Goal: Information Seeking & Learning: Understand process/instructions

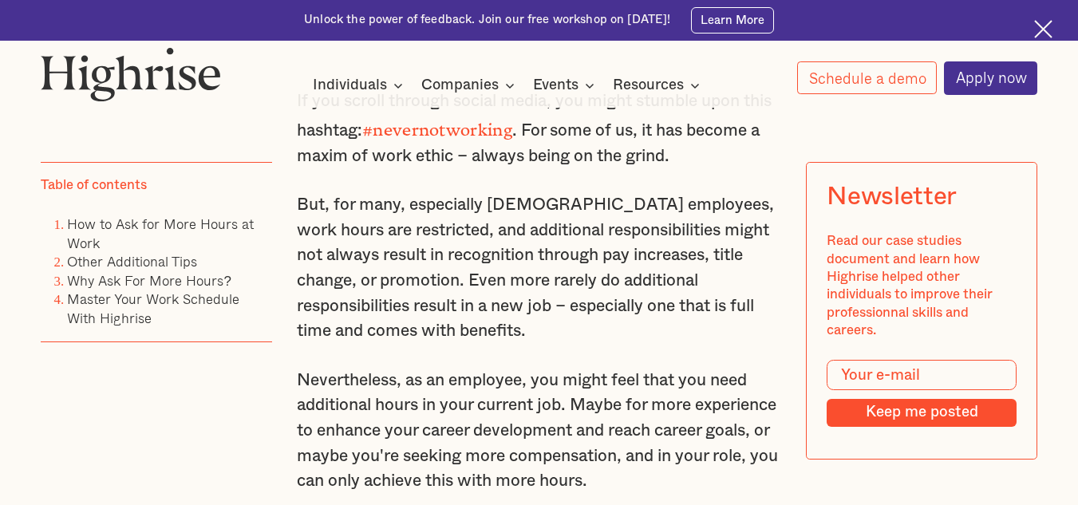
scroll to position [985, 0]
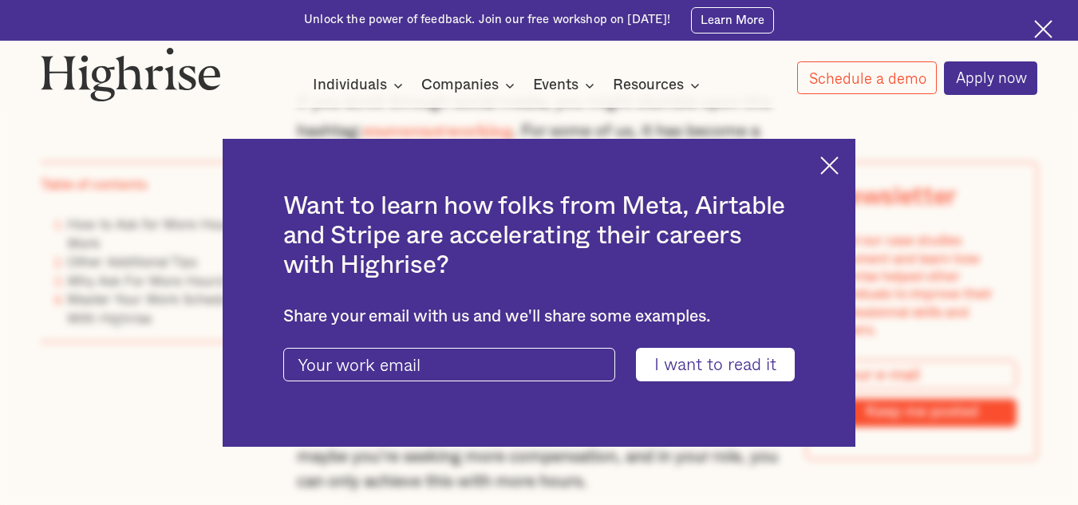
click at [850, 159] on div "Want to learn how folks from Meta, Airtable and Stripe are accelerating their c…" at bounding box center [540, 293] width 634 height 309
click at [833, 164] on img at bounding box center [830, 165] width 18 height 18
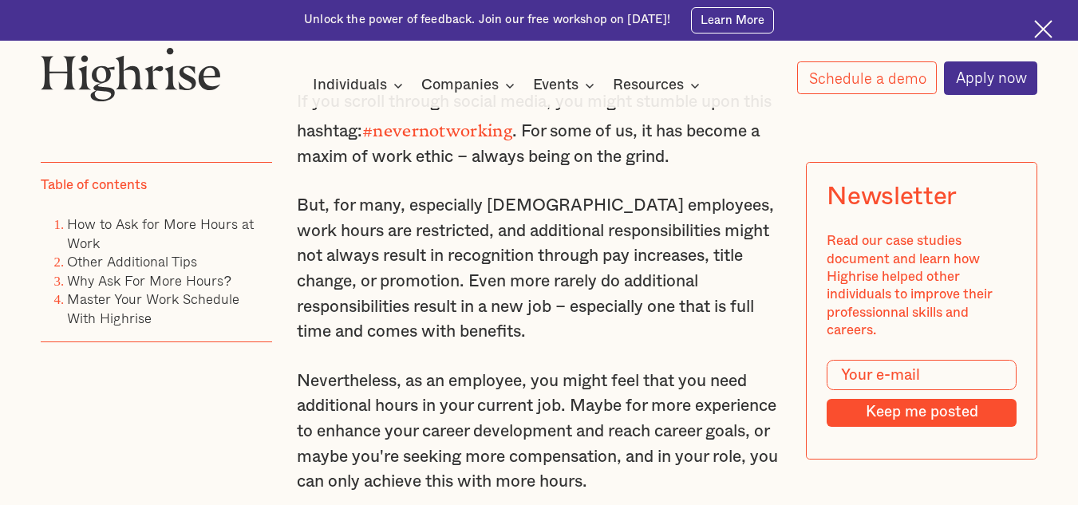
click at [1045, 24] on img at bounding box center [1044, 29] width 18 height 18
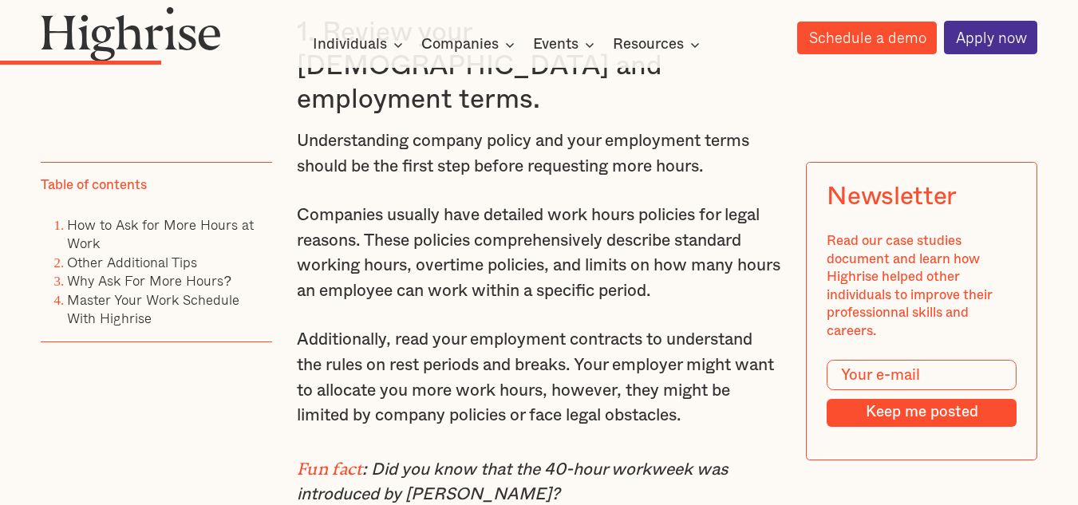
scroll to position [3290, 0]
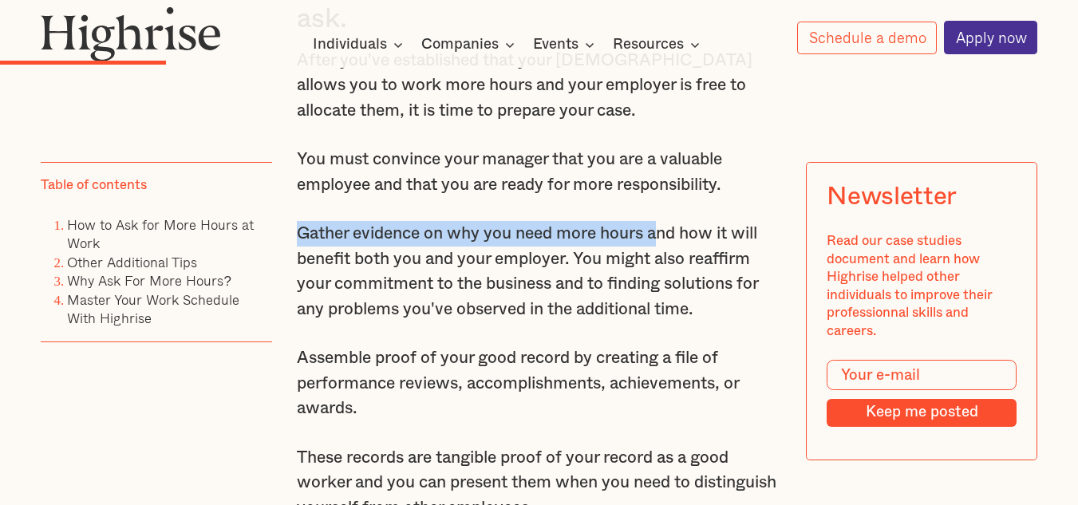
drag, startPoint x: 291, startPoint y: 255, endPoint x: 660, endPoint y: 260, distance: 369.6
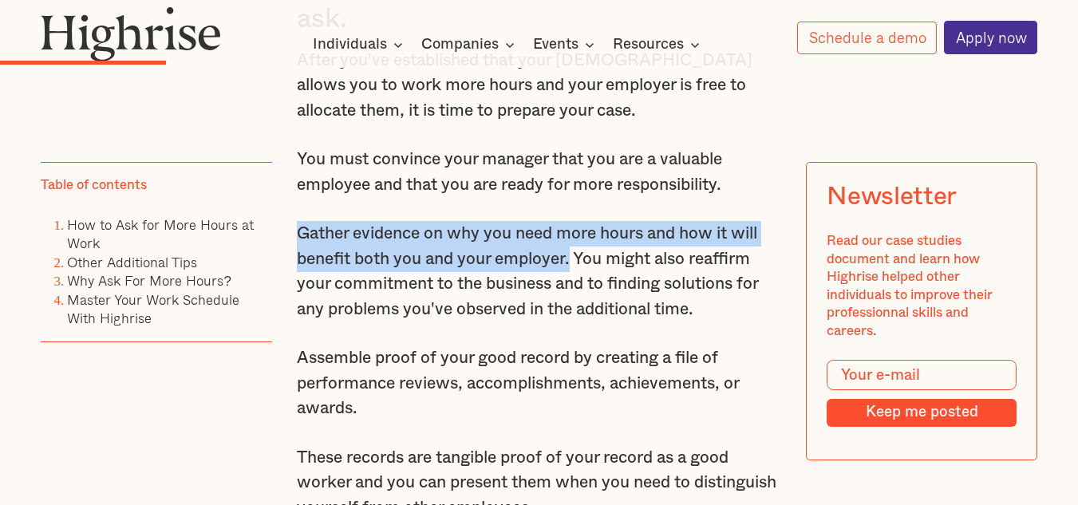
drag, startPoint x: 280, startPoint y: 261, endPoint x: 574, endPoint y: 284, distance: 294.7
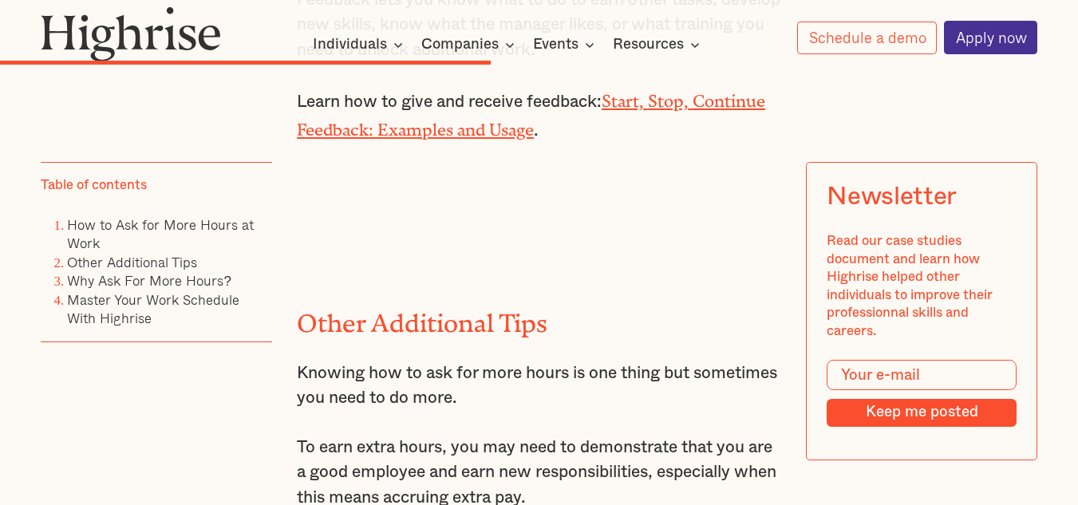
scroll to position [7841, 0]
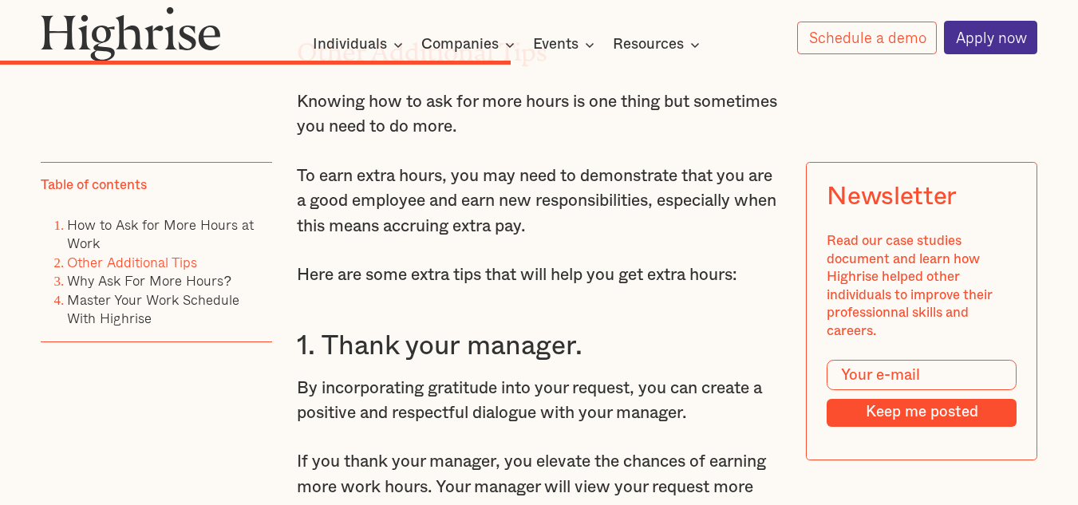
click at [748, 61] on h2 "Other Additional Tips" at bounding box center [539, 46] width 485 height 29
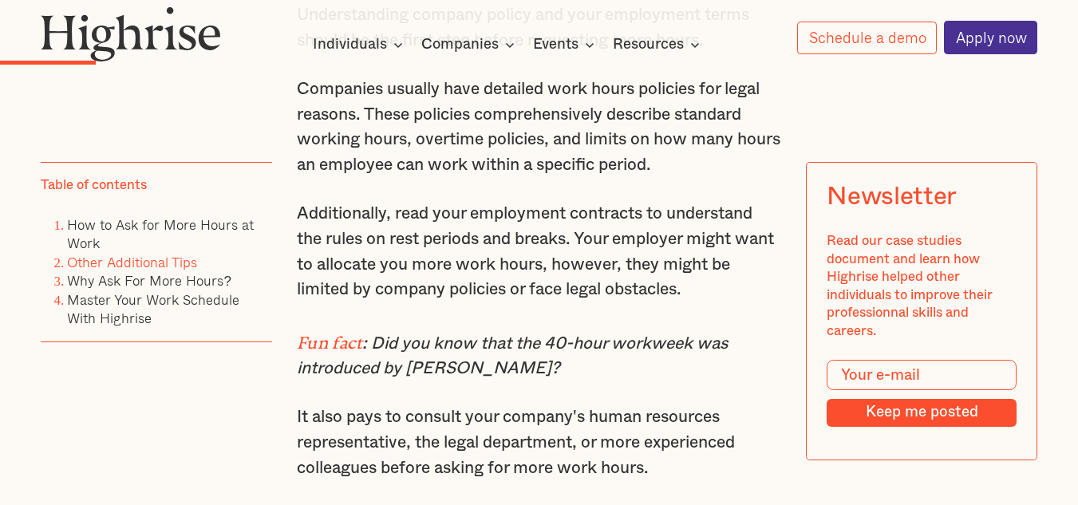
scroll to position [3290, 0]
